Goal: Task Accomplishment & Management: Manage account settings

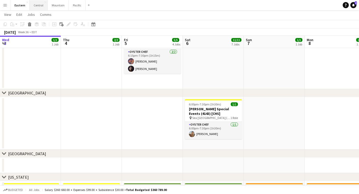
scroll to position [0, 118]
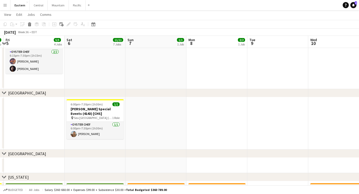
click at [7, 7] on button "Menu" at bounding box center [5, 5] width 10 height 10
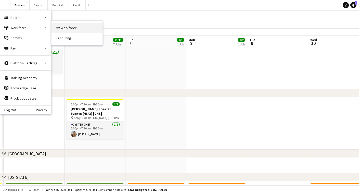
click at [65, 28] on link "My Workforce" at bounding box center [77, 28] width 51 height 10
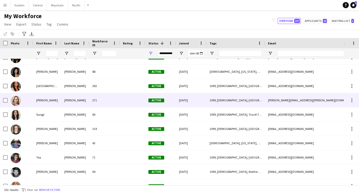
click at [112, 100] on div "271" at bounding box center [104, 100] width 31 height 14
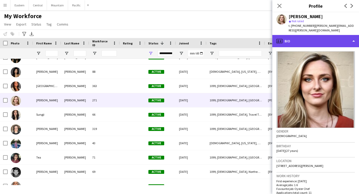
click at [314, 35] on div "profile Bio" at bounding box center [315, 41] width 87 height 12
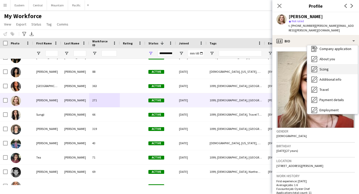
click at [323, 67] on div "Sizing [GEOGRAPHIC_DATA]" at bounding box center [332, 69] width 51 height 10
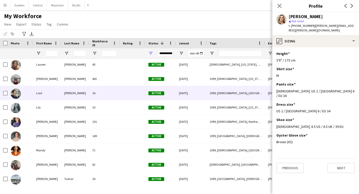
click at [100, 90] on div "16" at bounding box center [104, 93] width 31 height 14
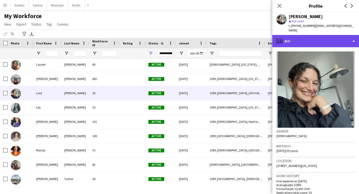
click at [300, 37] on div "profile Bio" at bounding box center [315, 41] width 87 height 12
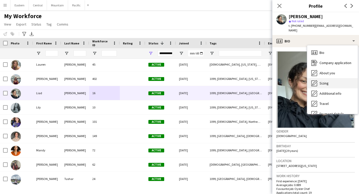
click at [321, 81] on span "Sizing" at bounding box center [324, 83] width 9 height 5
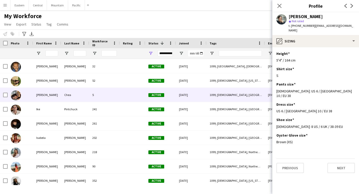
click at [103, 95] on div "5" at bounding box center [104, 95] width 31 height 14
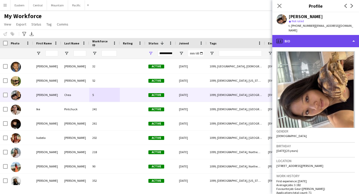
click at [298, 40] on div "profile Bio" at bounding box center [315, 41] width 87 height 12
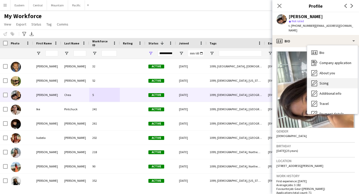
click at [320, 78] on div "Sizing [GEOGRAPHIC_DATA]" at bounding box center [332, 83] width 51 height 10
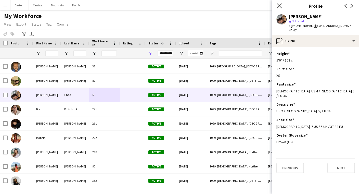
click at [282, 4] on icon at bounding box center [279, 5] width 5 height 5
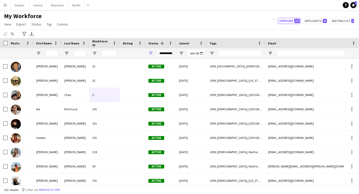
click at [6, 4] on app-icon "Menu" at bounding box center [5, 5] width 4 height 4
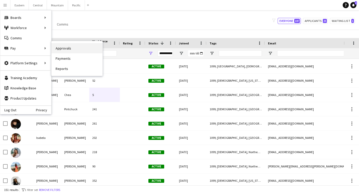
click at [58, 49] on link "Approvals" at bounding box center [77, 48] width 51 height 10
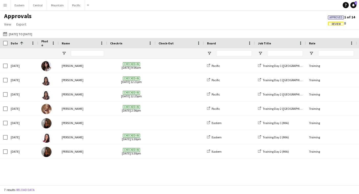
click at [339, 23] on span "Review" at bounding box center [336, 23] width 9 height 3
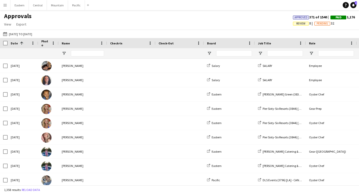
click at [298, 24] on span "Review" at bounding box center [300, 23] width 9 height 3
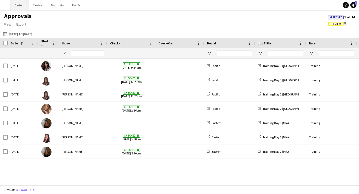
click at [22, 7] on button "Eastern Close" at bounding box center [19, 5] width 18 height 10
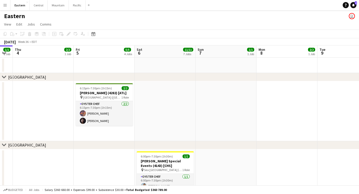
scroll to position [0, 176]
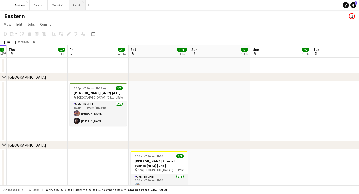
click at [76, 4] on button "Pacific Close" at bounding box center [77, 5] width 17 height 10
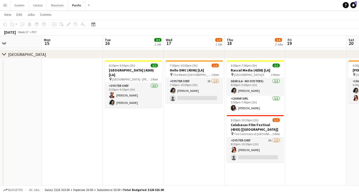
scroll to position [0, 204]
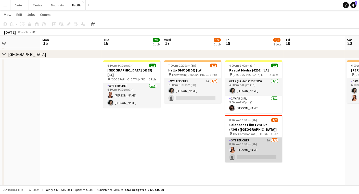
click at [238, 143] on app-card-role "Oyster Chef 3A [DATE] 8:30pm-10:30pm (2h) [PERSON_NAME] single-neutral-actions" at bounding box center [253, 149] width 57 height 25
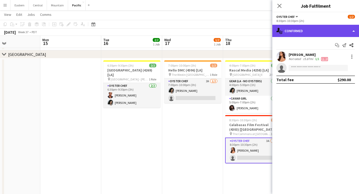
click at [308, 32] on div "single-neutral-actions-check-2 Confirmed" at bounding box center [315, 31] width 87 height 12
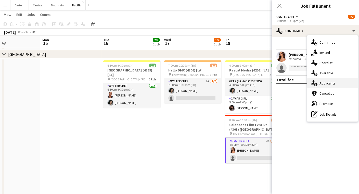
click at [325, 85] on span "Applicants" at bounding box center [328, 83] width 16 height 5
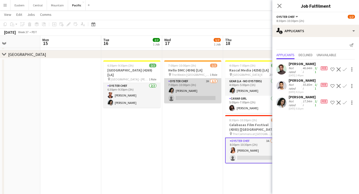
click at [204, 90] on app-card-role "Oyster Chef 2A [DATE] 7:00pm-10:00pm (3h) [PERSON_NAME] single-neutral-actions" at bounding box center [192, 90] width 57 height 25
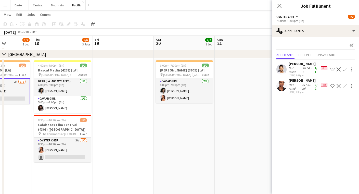
scroll to position [0, 151]
click at [280, 6] on icon at bounding box center [279, 5] width 5 height 5
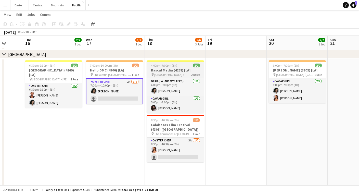
scroll to position [0, 159]
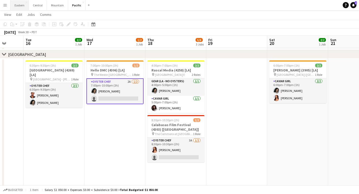
click at [24, 6] on button "Eastern Close" at bounding box center [19, 5] width 18 height 10
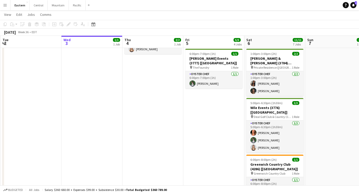
scroll to position [222, 0]
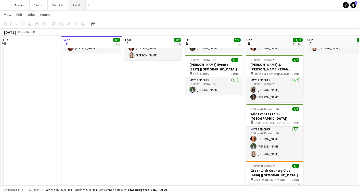
click at [73, 3] on button "Pacific Close" at bounding box center [77, 5] width 17 height 10
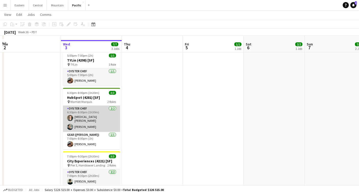
scroll to position [278, 0]
